Goal: Complete application form

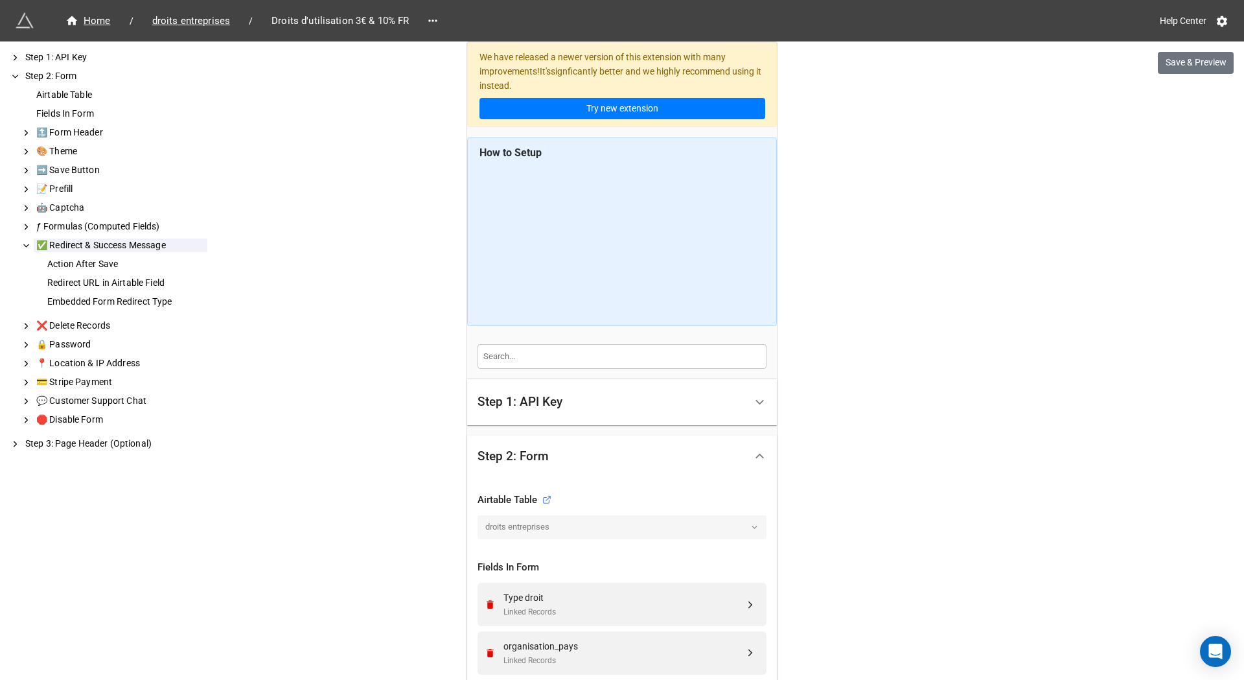
scroll to position [3567, 0]
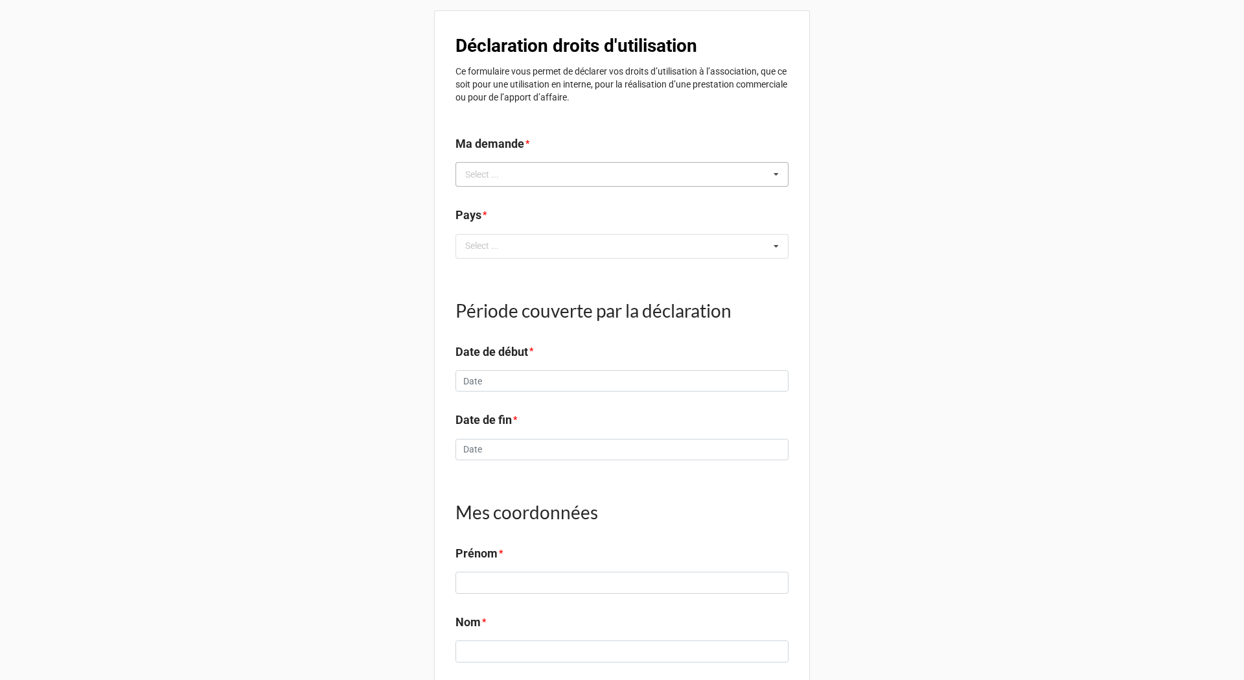
click at [547, 169] on div "Select ... No results found." at bounding box center [622, 174] width 333 height 25
click at [506, 199] on span "J'ai facturé mes prestation​s" at bounding box center [522, 198] width 111 height 10
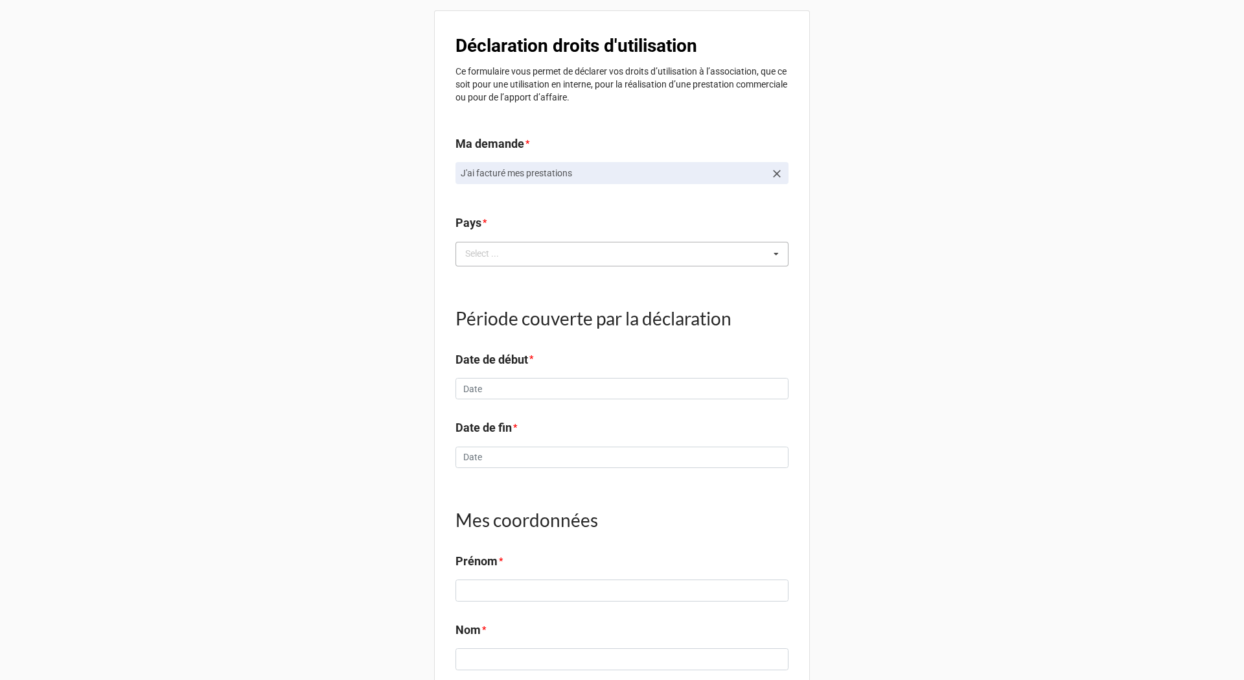
click at [508, 248] on div "Select ..." at bounding box center [490, 253] width 56 height 15
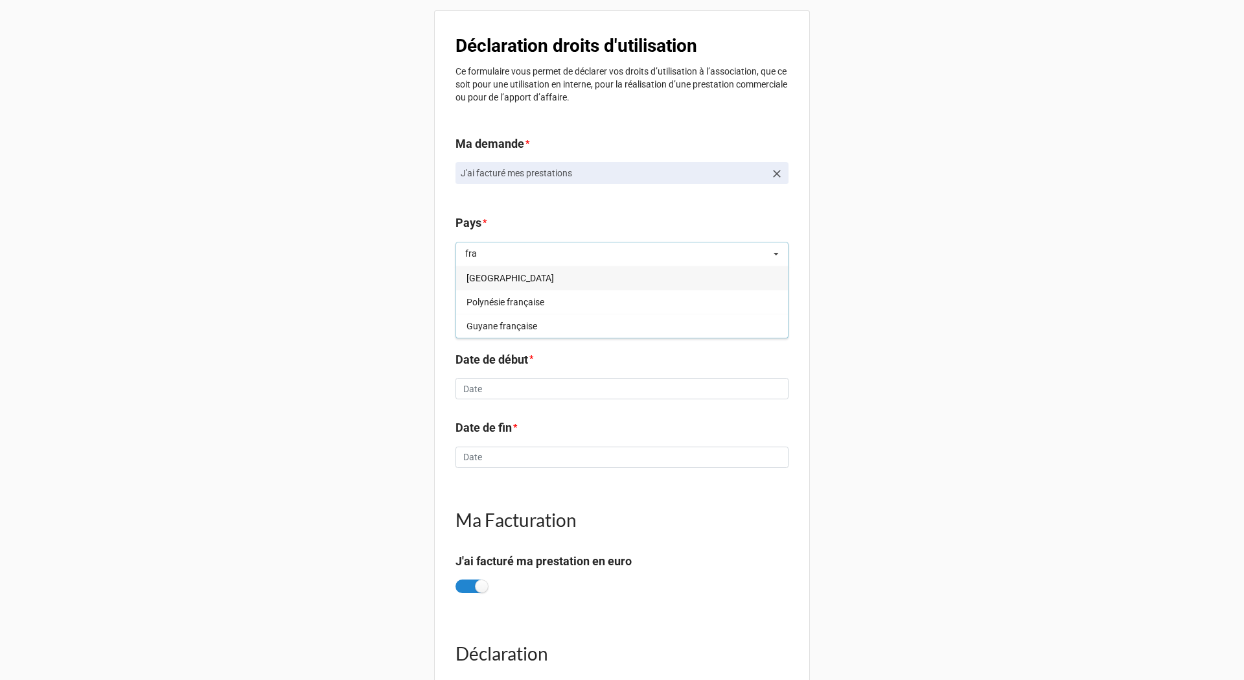
type input "fra"
click at [500, 279] on div "France" at bounding box center [622, 278] width 332 height 24
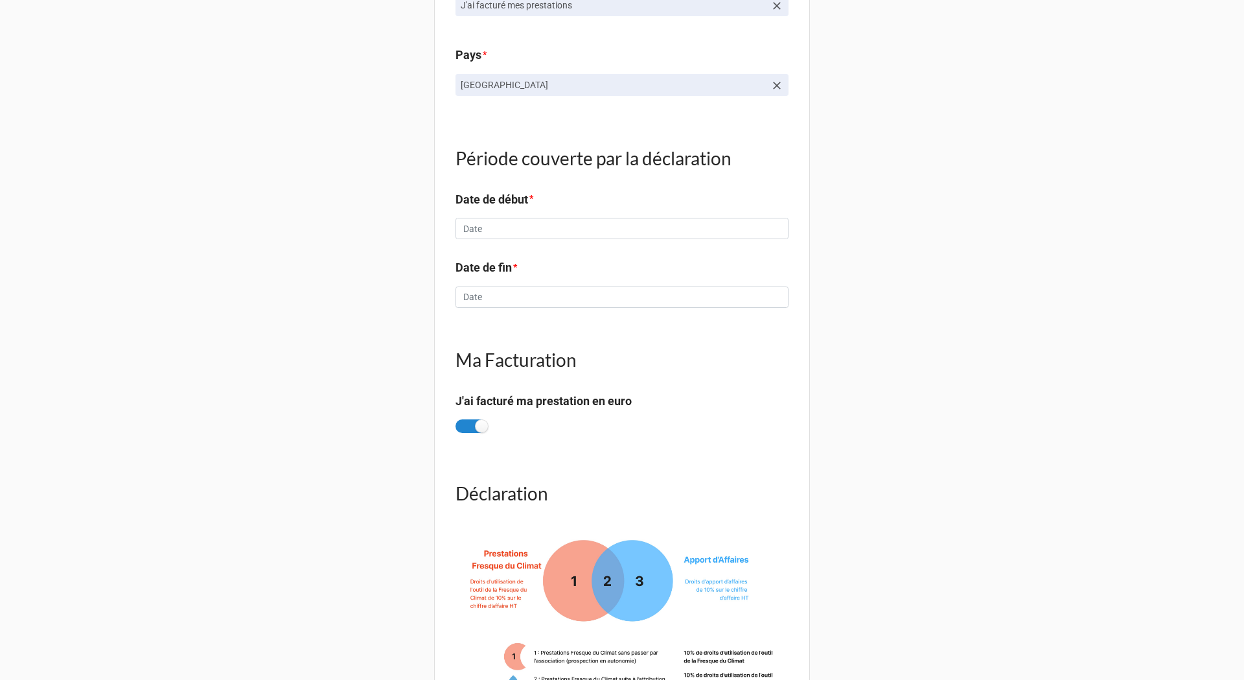
scroll to position [194, 0]
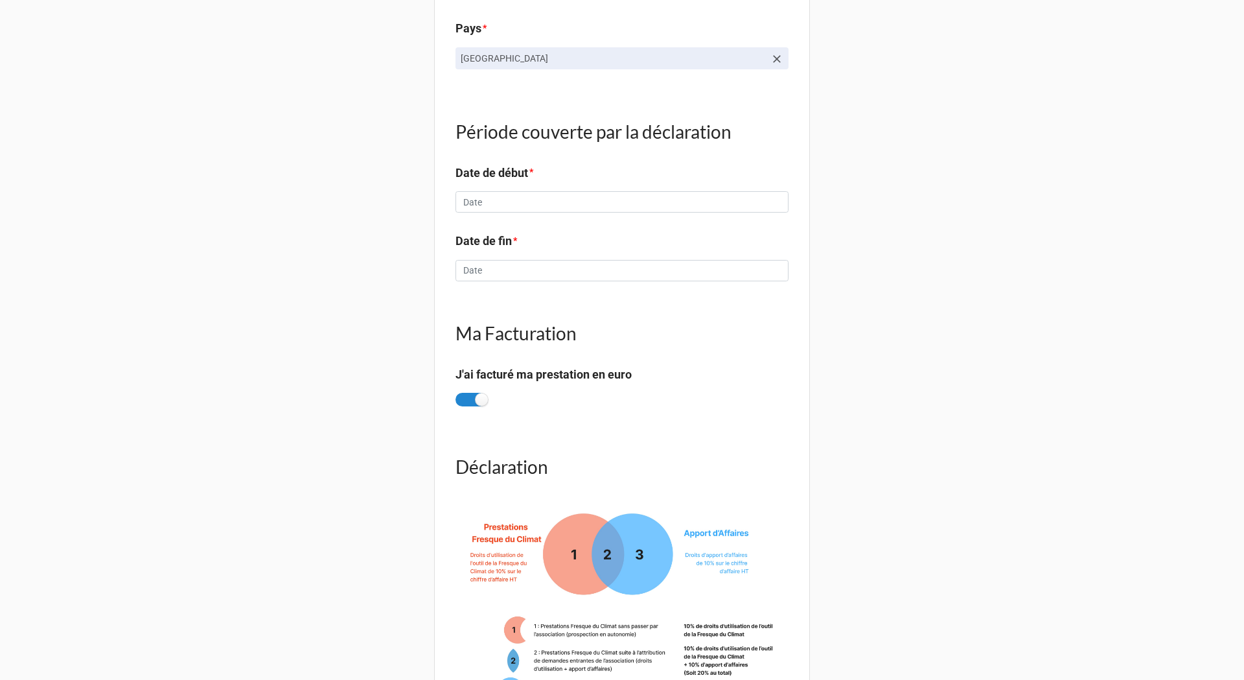
click at [489, 220] on div "Période couverte par la déclaration Date de début * ‹ August 2025 › Su Mo Tu We…" at bounding box center [622, 160] width 333 height 123
click at [493, 202] on input "text" at bounding box center [622, 202] width 333 height 22
click at [467, 294] on td "10" at bounding box center [470, 303] width 22 height 18
type input "8/10/2025"
click at [493, 272] on input "text" at bounding box center [622, 271] width 333 height 22
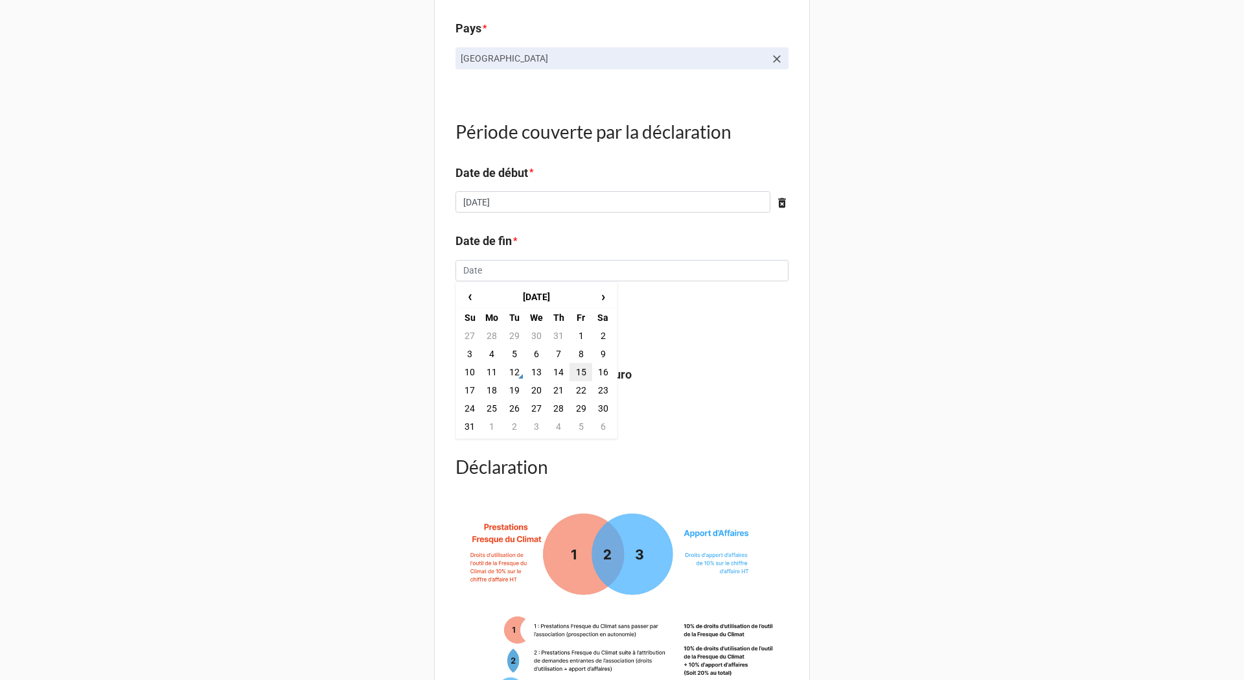
click at [587, 370] on td "15" at bounding box center [581, 372] width 22 height 18
type input "8/15/2025"
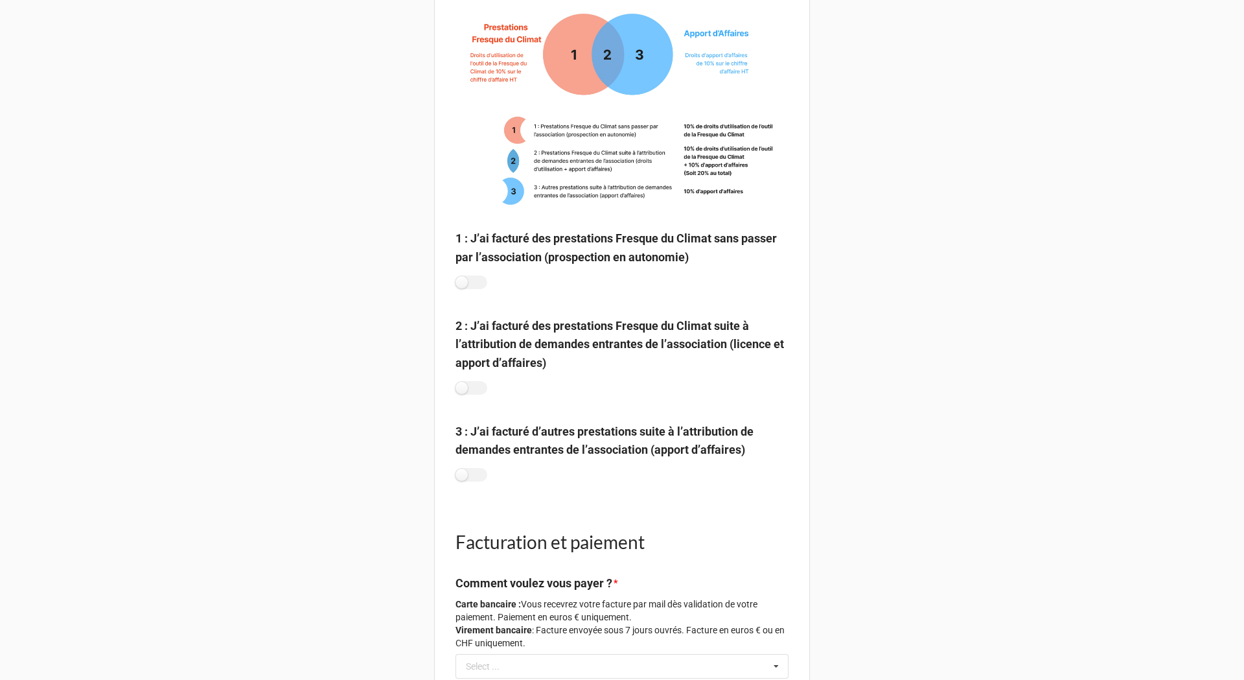
scroll to position [713, 0]
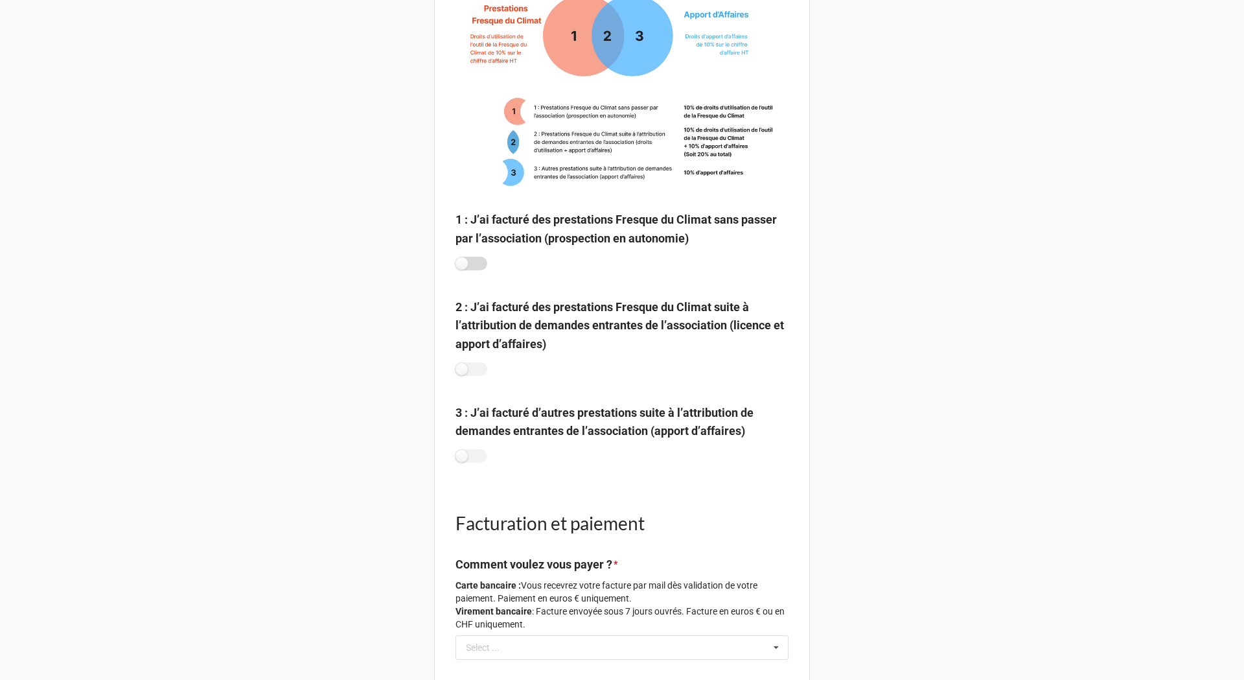
click at [461, 265] on label at bounding box center [472, 264] width 32 height 14
checkbox input "true"
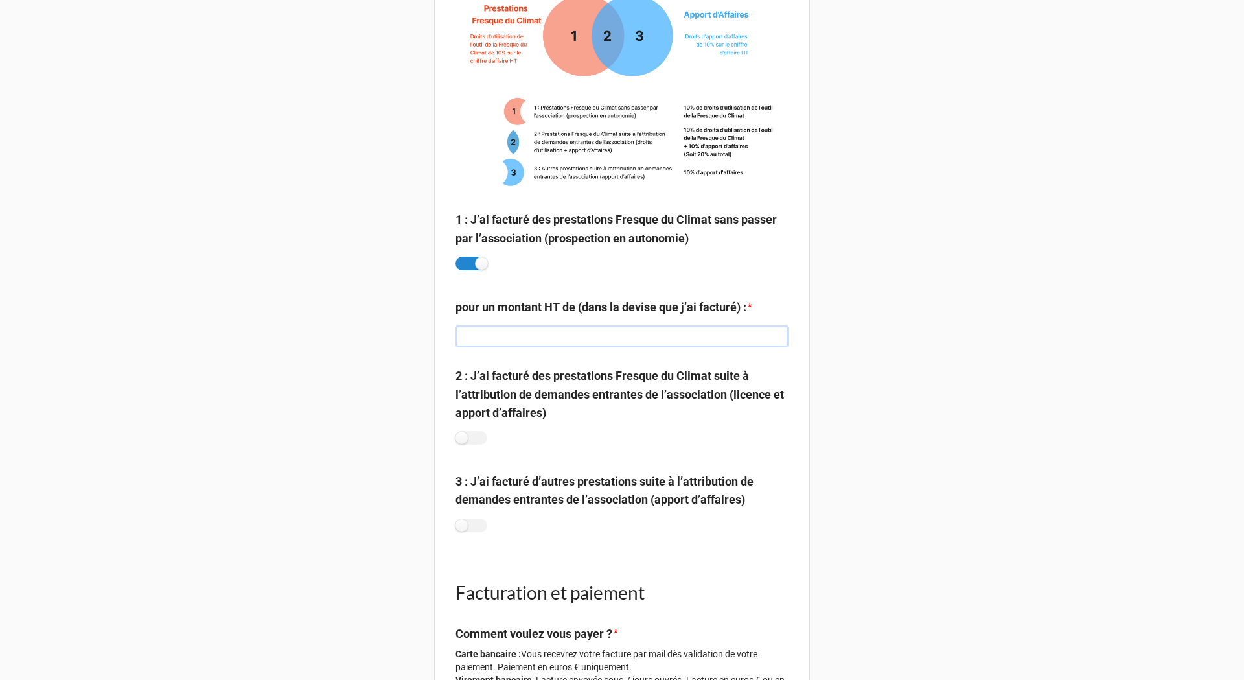
click at [499, 342] on input "text" at bounding box center [622, 336] width 333 height 22
type input "2350"
click at [471, 519] on label at bounding box center [472, 526] width 32 height 14
checkbox input "true"
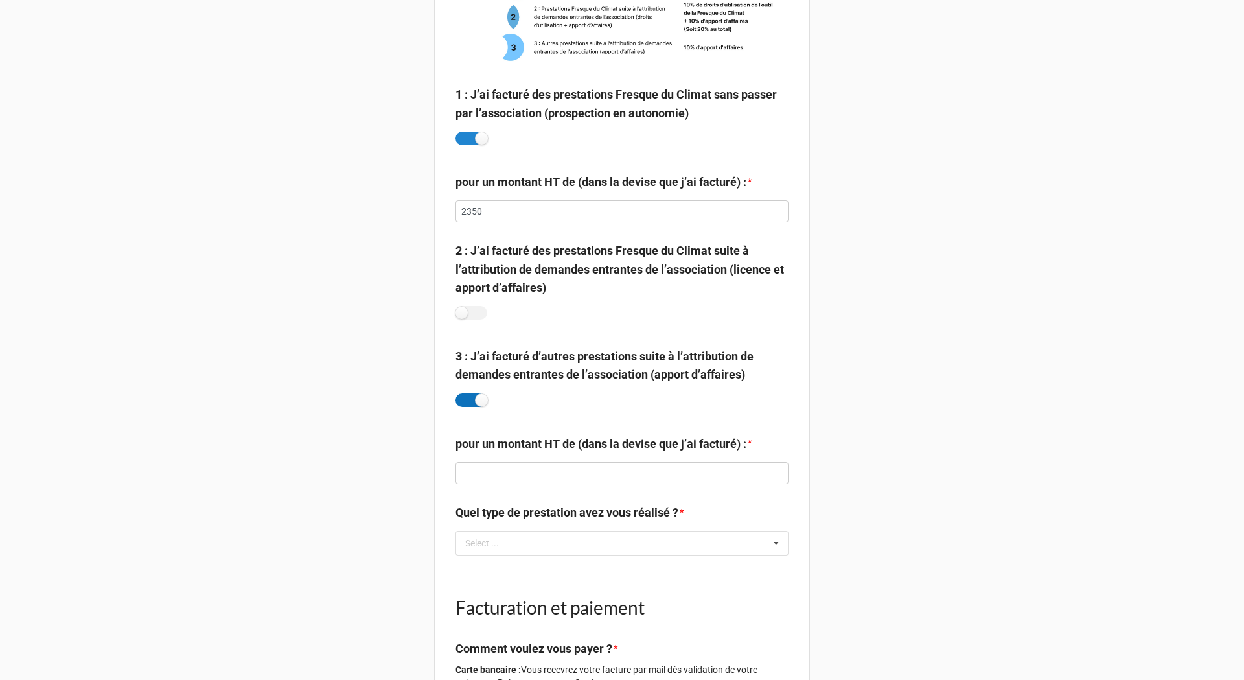
scroll to position [843, 0]
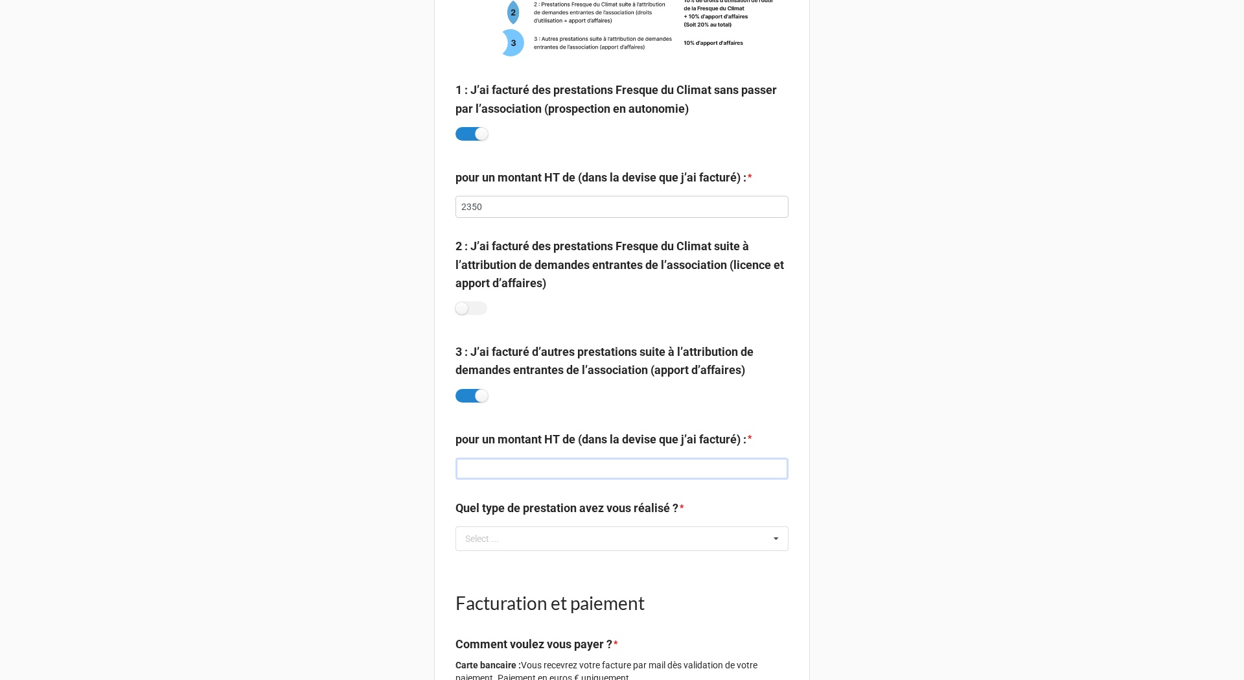
click at [503, 470] on input "text" at bounding box center [622, 469] width 333 height 22
type input "7293"
click at [592, 539] on div "Select ... Atelier 2tonnes Fresque de la biodiversité Fresque du numérique Fres…" at bounding box center [622, 538] width 333 height 25
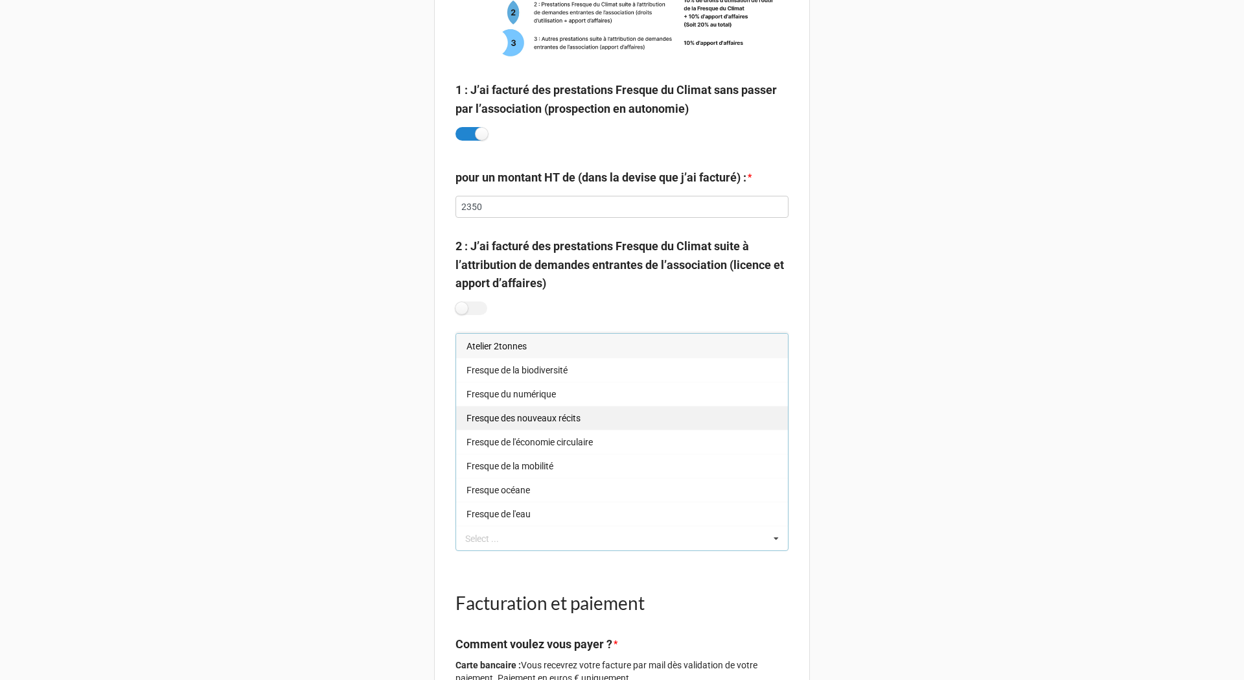
click at [519, 413] on span "Fresque des nouveaux récits" at bounding box center [524, 418] width 114 height 10
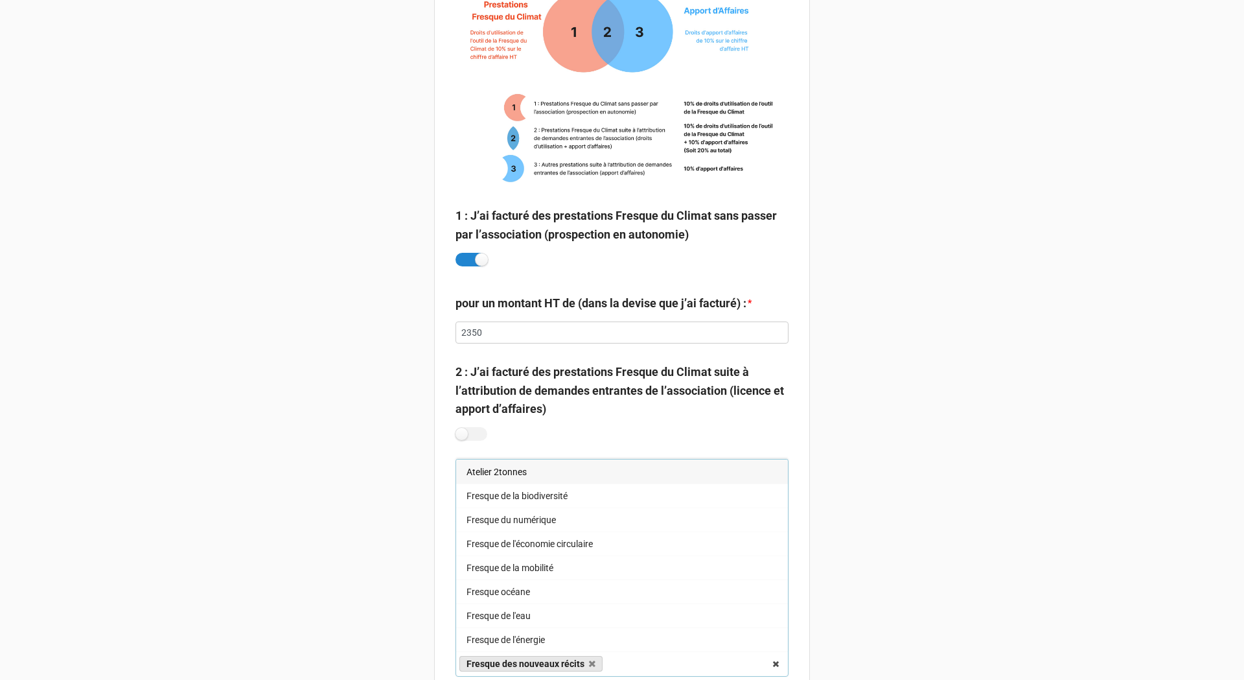
scroll to position [713, 0]
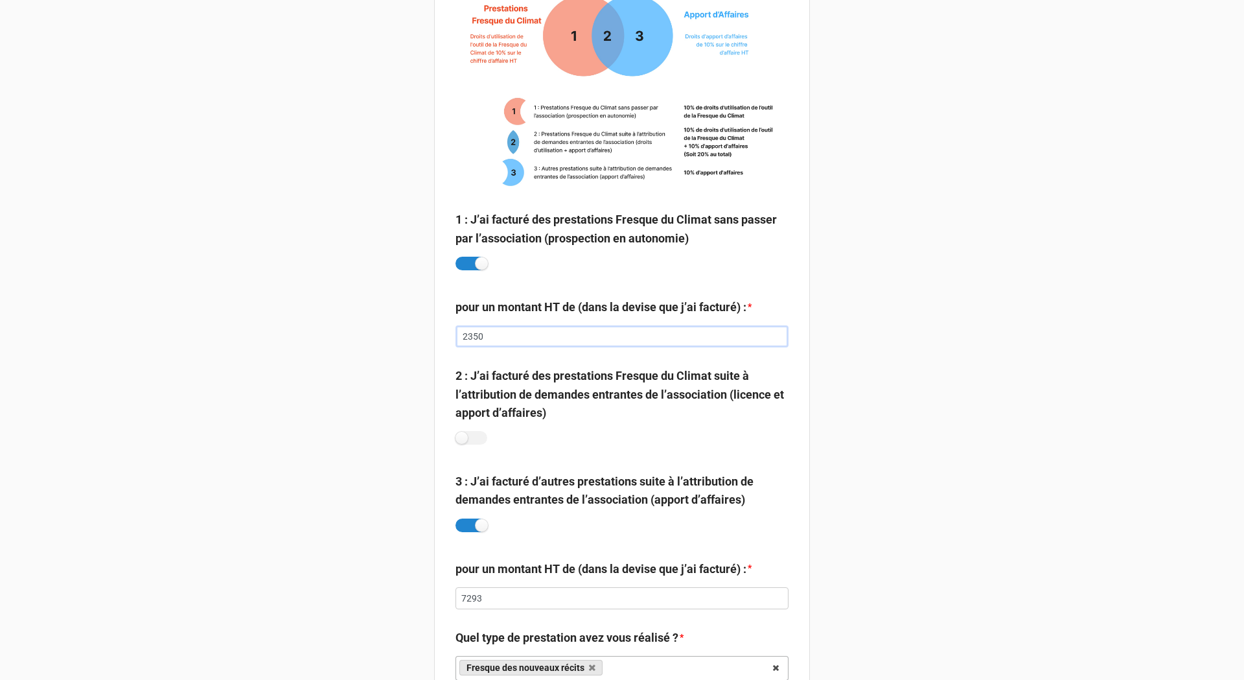
drag, startPoint x: 491, startPoint y: 336, endPoint x: 441, endPoint y: 337, distance: 50.6
click at [441, 337] on div "Déclaration droits d'utilisation Ce formulaire vous permet de déclarer vos droi…" at bounding box center [622, 666] width 376 height 2739
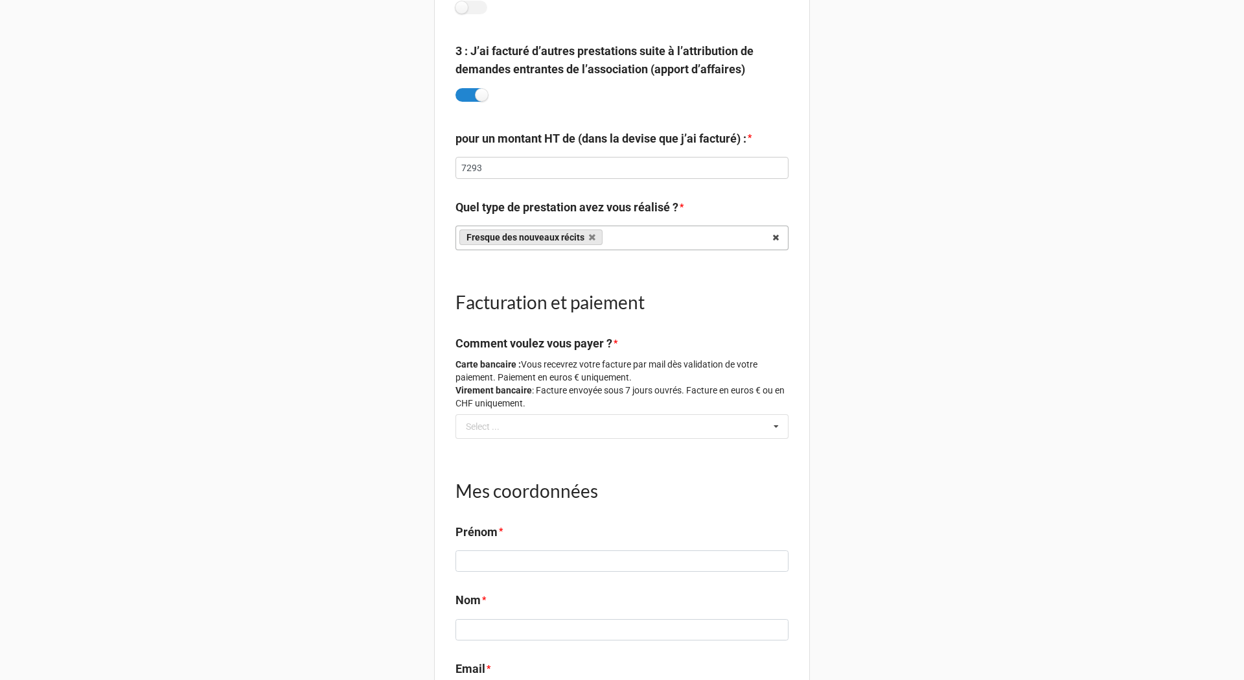
scroll to position [1231, 0]
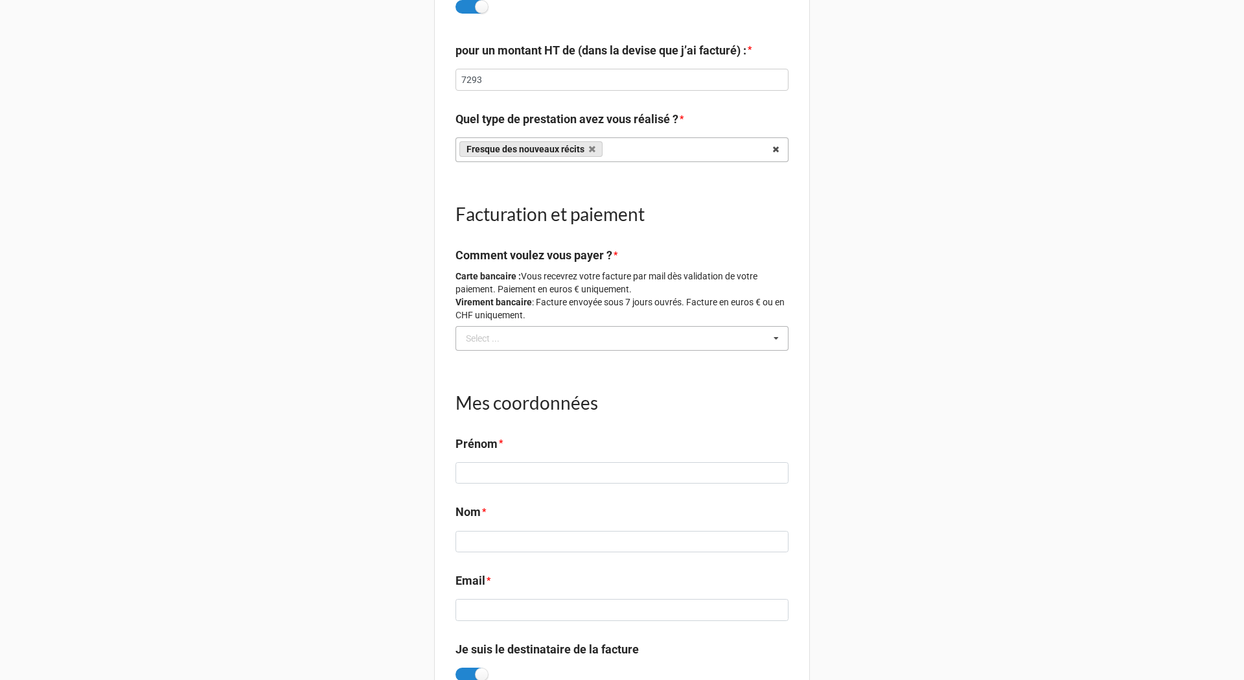
type input "12832"
click at [487, 336] on div "Select ..." at bounding box center [483, 338] width 34 height 9
click at [493, 372] on div "Carte bancaire (Recommandé)" at bounding box center [622, 362] width 332 height 24
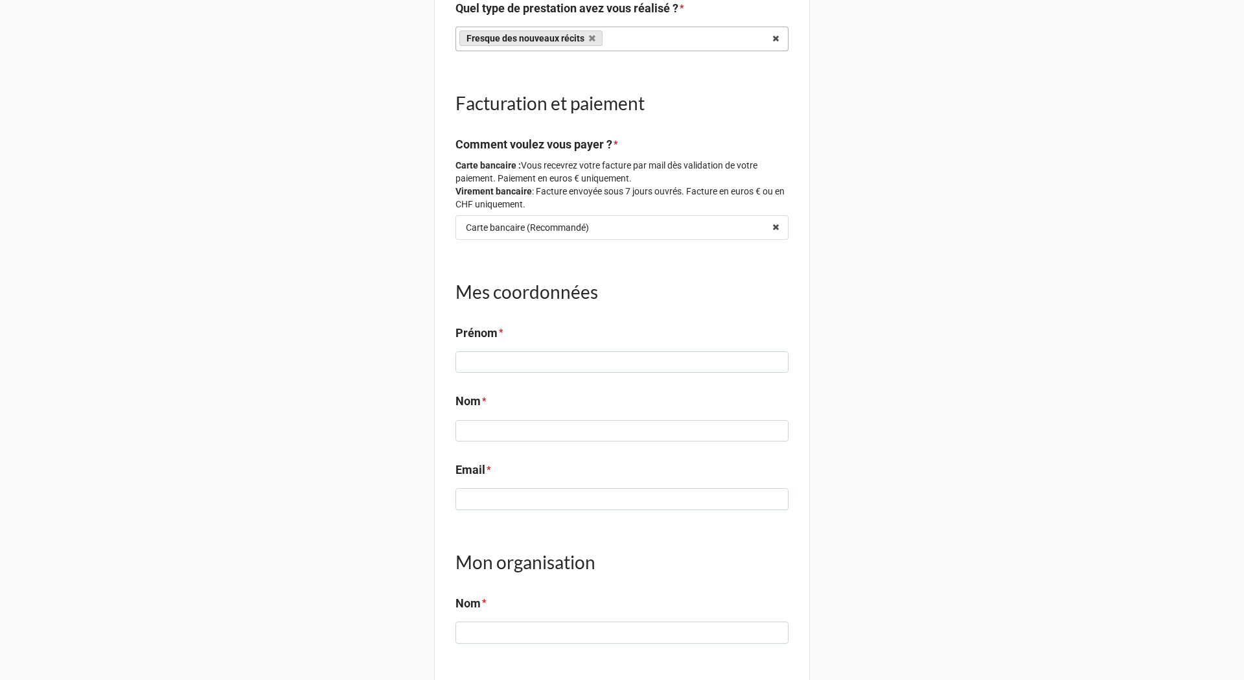
scroll to position [1491, 0]
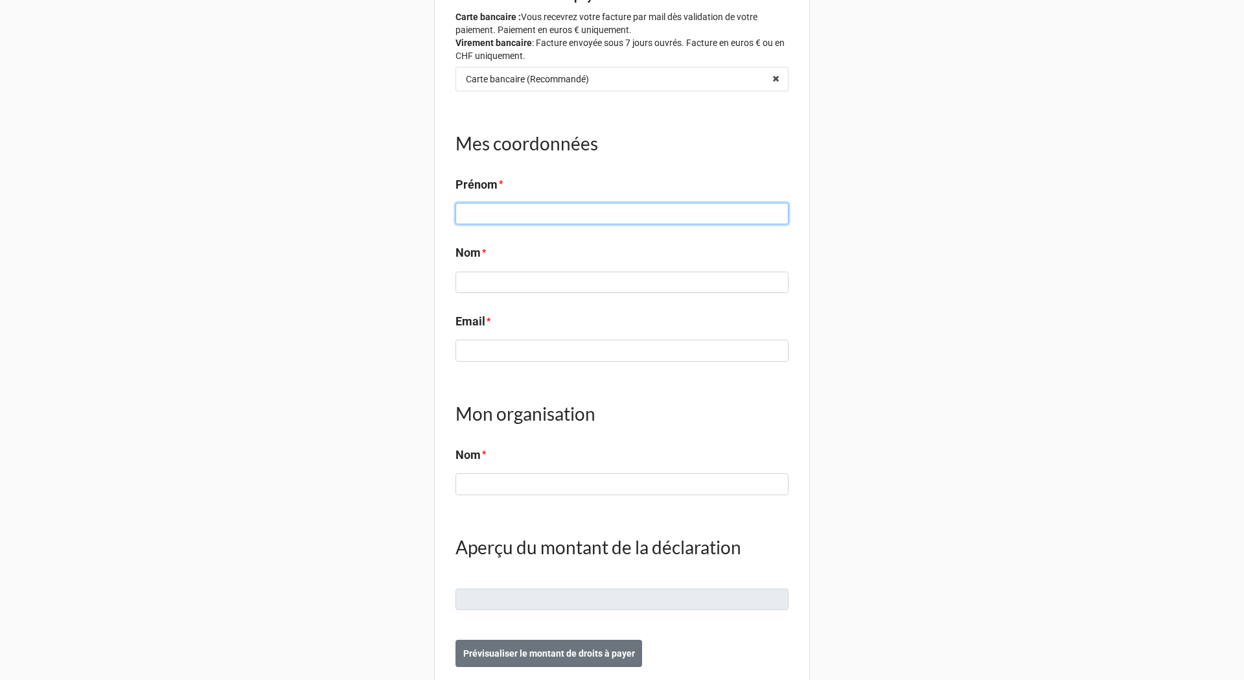
click at [485, 211] on input at bounding box center [622, 214] width 333 height 22
type input "test françois"
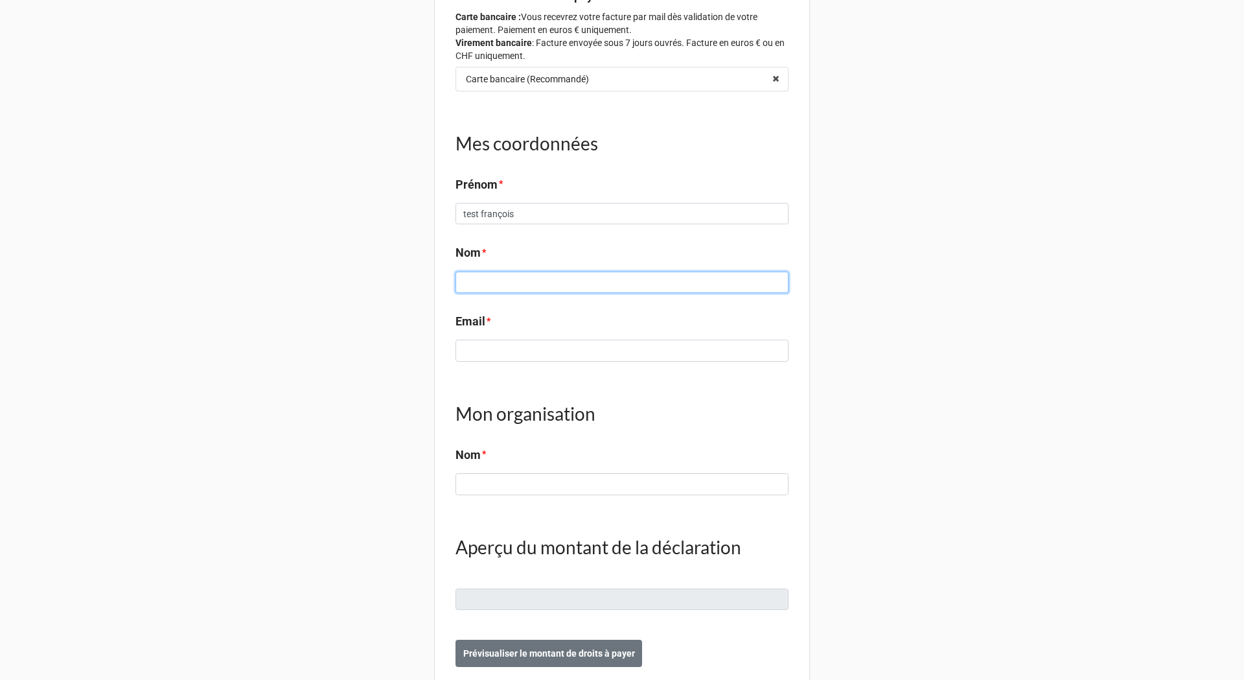
type input "e"
type input "Membré test API"
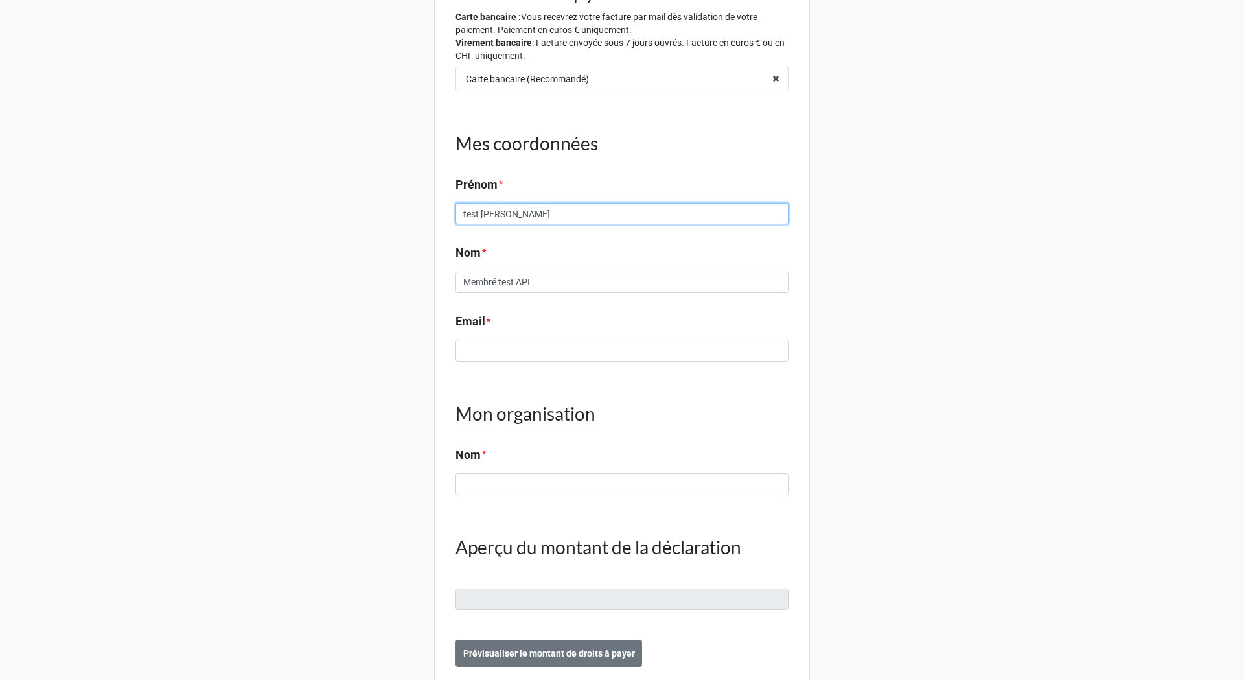
type input "test françois API"
click at [472, 351] on input at bounding box center [622, 351] width 333 height 22
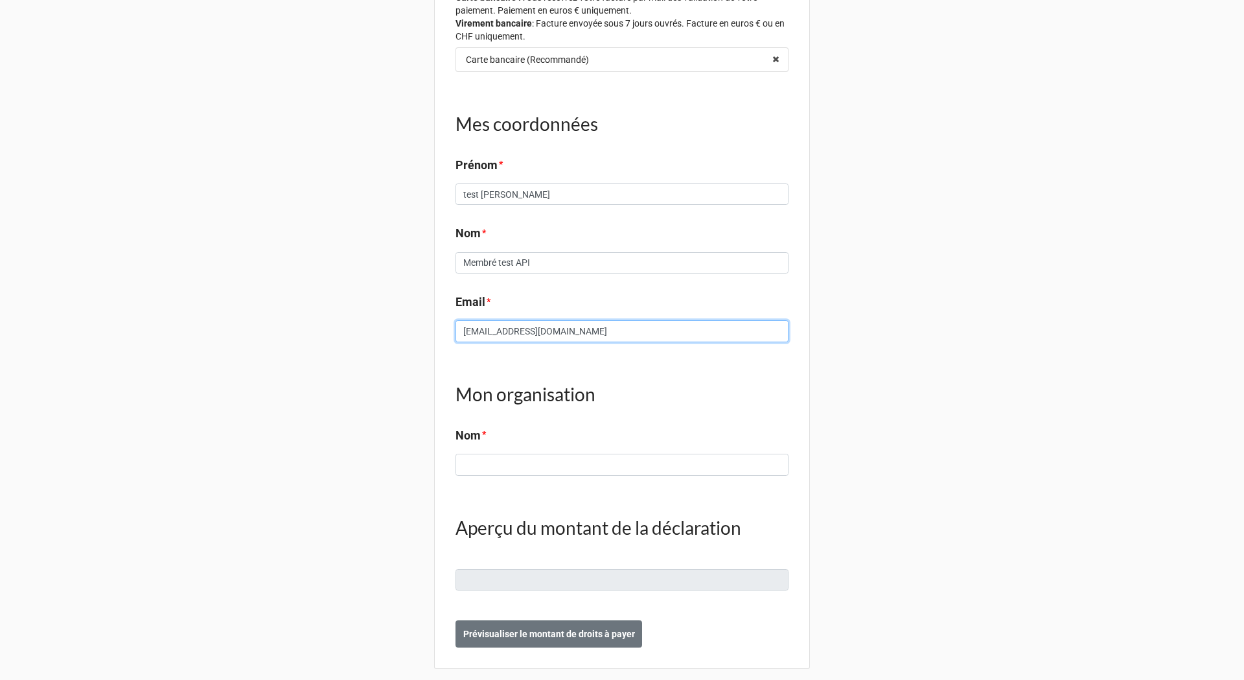
scroll to position [1520, 0]
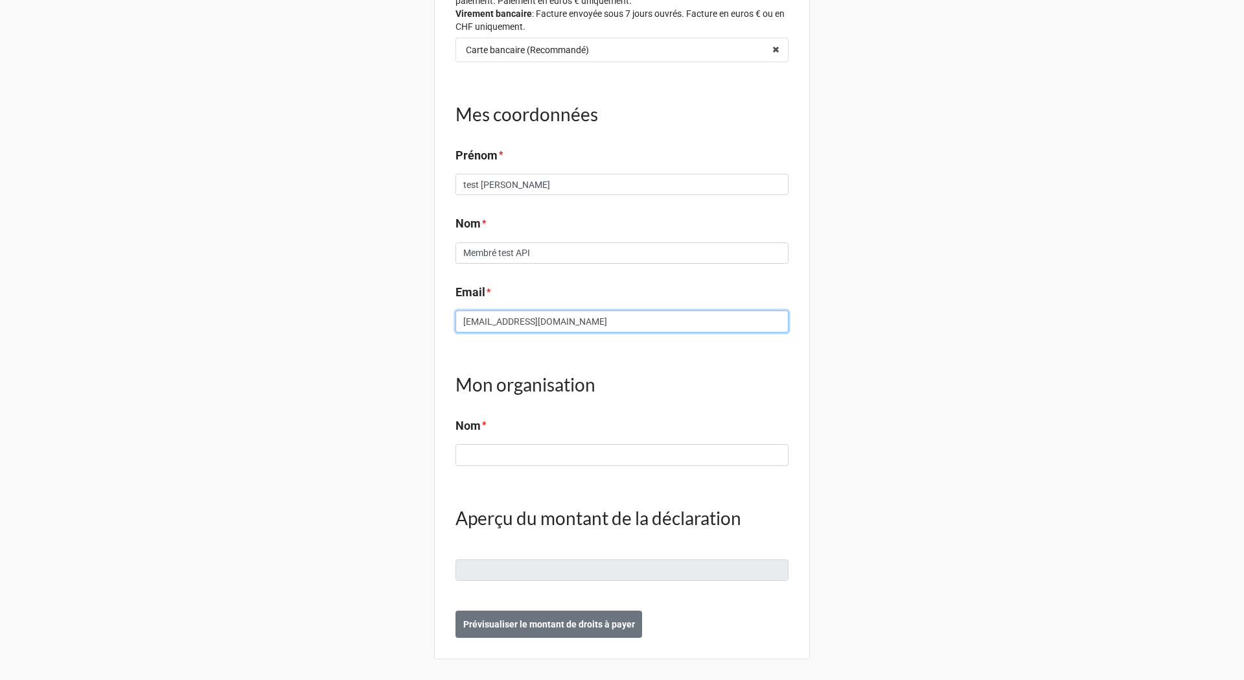
type input "test@fresqueduclimat.org"
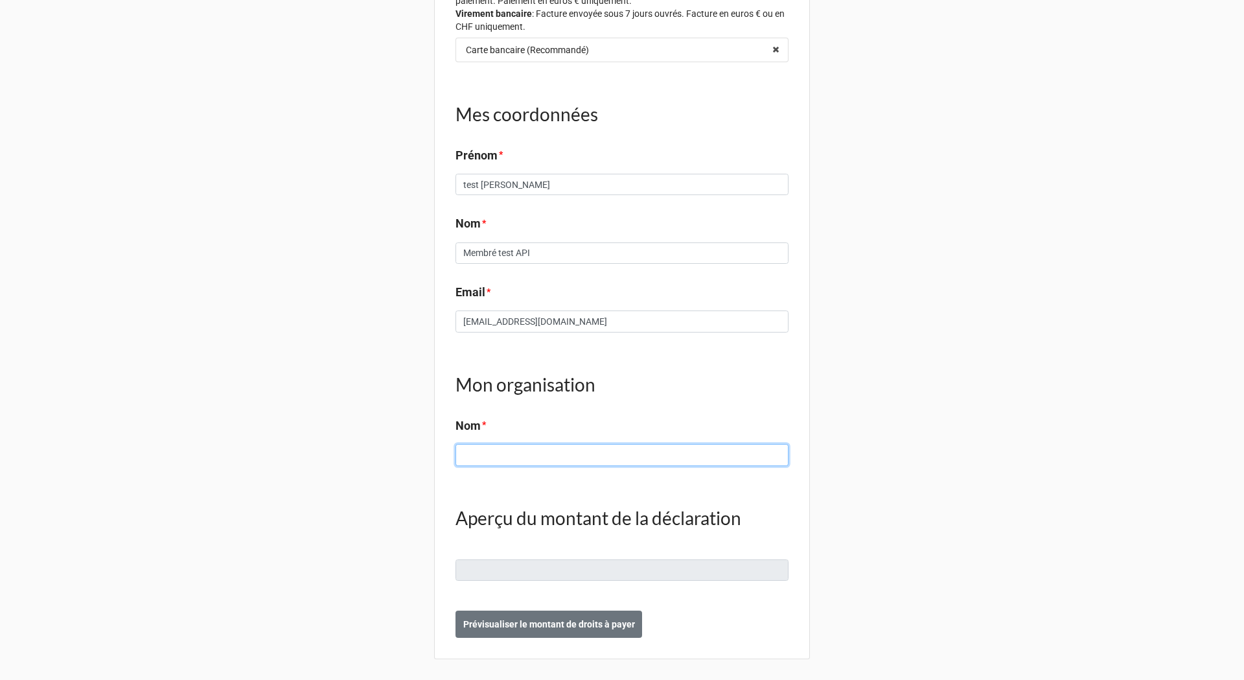
click at [475, 453] on input at bounding box center [622, 455] width 333 height 22
type input "test orga"
click at [543, 614] on button "Prévisualiser le montant de droits à payer" at bounding box center [549, 624] width 187 height 27
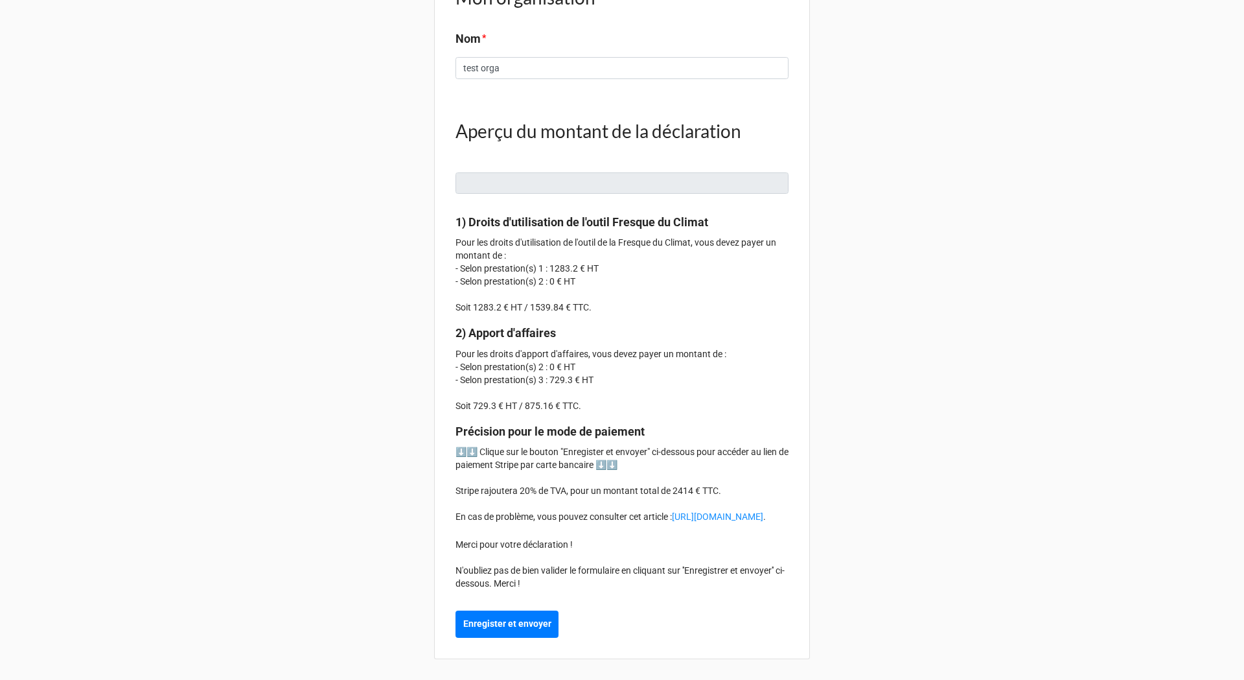
scroll to position [1946, 0]
click at [523, 627] on b "Enregister et envoyer" at bounding box center [507, 624] width 88 height 14
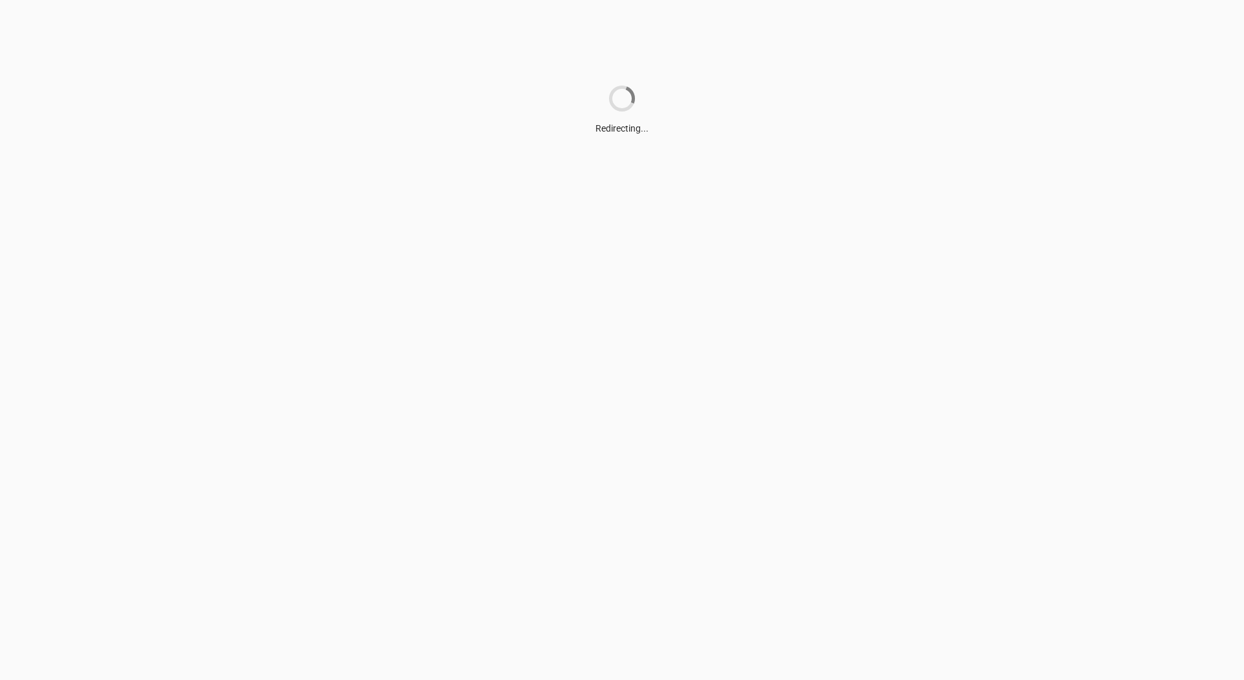
scroll to position [0, 0]
